Goal: Task Accomplishment & Management: Manage account settings

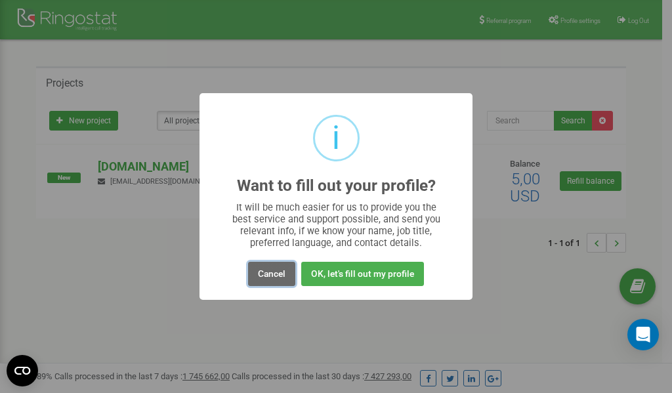
click at [267, 271] on button "Cancel" at bounding box center [271, 274] width 47 height 24
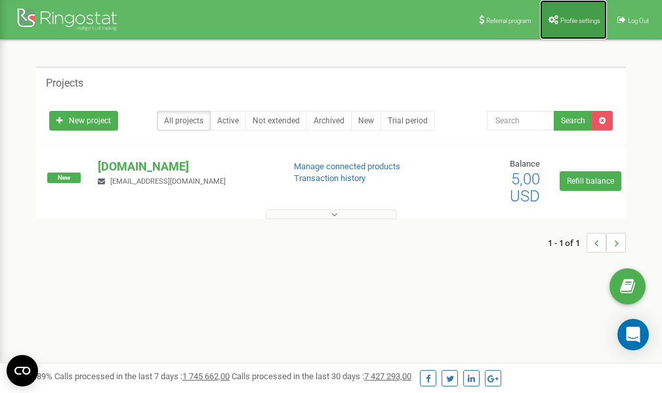
click at [561, 22] on span "Profile settings" at bounding box center [581, 20] width 40 height 7
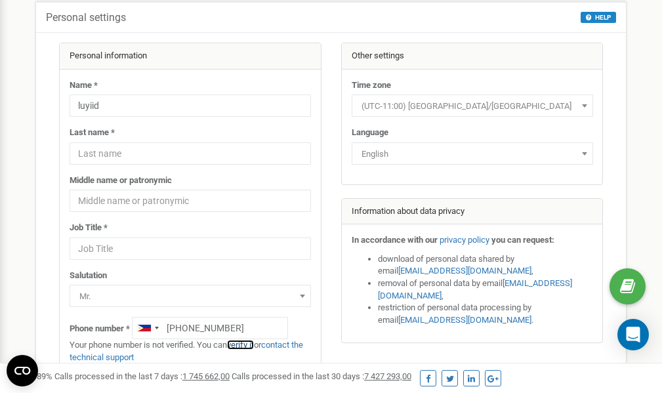
click at [242, 345] on link "verify it" at bounding box center [240, 345] width 27 height 10
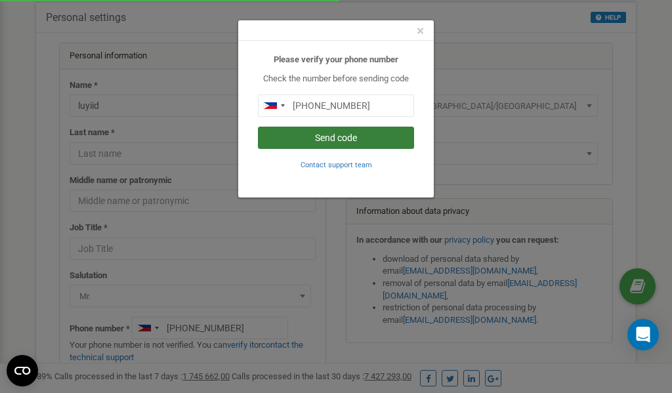
click at [307, 137] on button "Send code" at bounding box center [336, 138] width 156 height 22
